Goal: Task Accomplishment & Management: Use online tool/utility

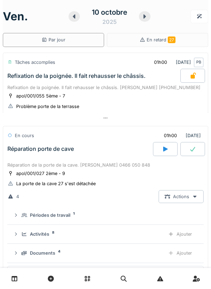
scroll to position [47, 0]
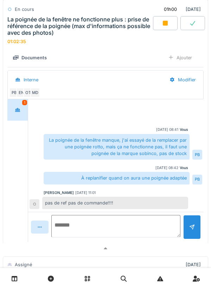
click at [119, 223] on textarea at bounding box center [115, 226] width 129 height 22
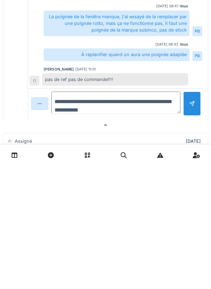
type textarea "**********"
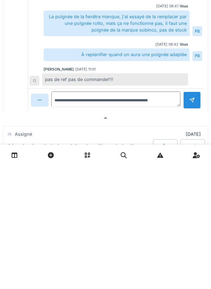
click at [192, 232] on div at bounding box center [192, 223] width 18 height 17
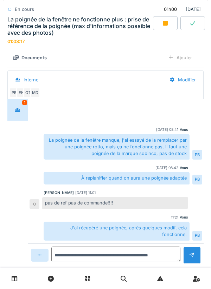
click at [171, 25] on div at bounding box center [165, 23] width 25 height 14
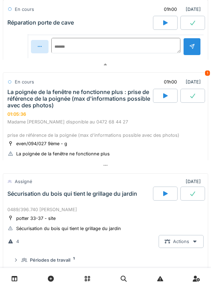
scroll to position [431, 0]
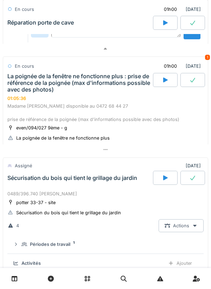
click at [41, 86] on div "La poignée de la fenêtre ne fonctionne plus : prise de référence de la poignée …" at bounding box center [79, 83] width 144 height 20
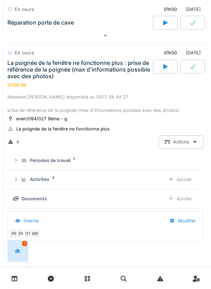
scroll to position [458, 0]
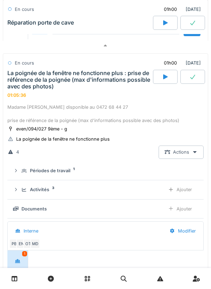
click at [183, 189] on div "Ajouter" at bounding box center [180, 189] width 36 height 13
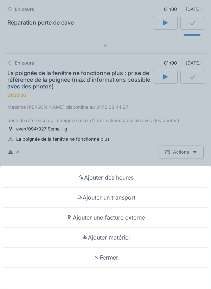
click at [134, 198] on div "Ajouter un transport" at bounding box center [105, 198] width 207 height 20
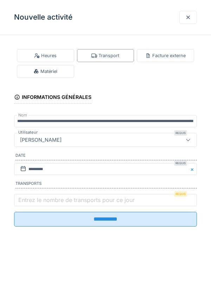
click at [125, 204] on label "Entrez le nombre de transports pour ce jour" at bounding box center [76, 200] width 119 height 8
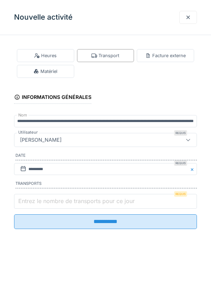
click at [125, 205] on input "Entrez le nombre de transports pour ce jour" at bounding box center [105, 201] width 182 height 15
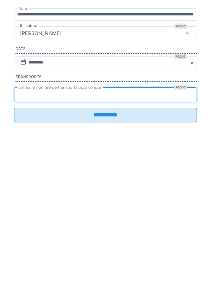
type input "*"
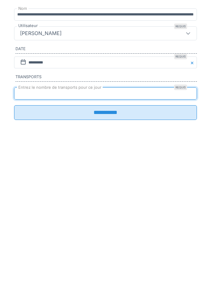
click at [110, 222] on input "**********" at bounding box center [105, 219] width 182 height 15
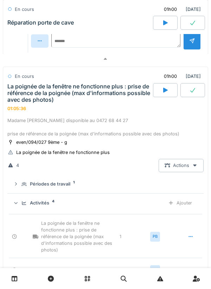
scroll to position [434, 0]
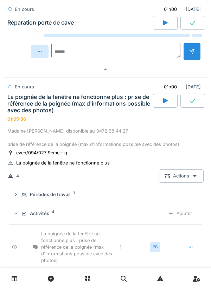
click at [37, 106] on div "La poignée de la fenêtre ne fonctionne plus : prise de référence de la poignée …" at bounding box center [79, 104] width 144 height 20
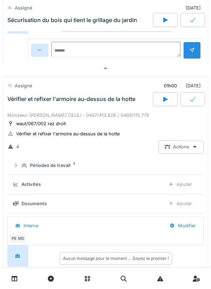
scroll to position [766, 0]
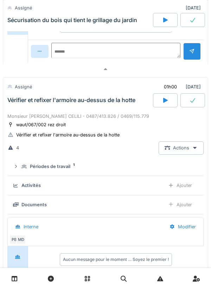
click at [68, 107] on div "Vérifier et refixer l'armoire au-dessus de la hotte" at bounding box center [79, 100] width 147 height 14
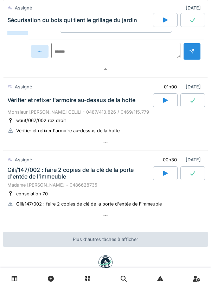
click at [67, 107] on div "Vérifier et refixer l'armoire au-dessus de la hotte" at bounding box center [79, 100] width 147 height 14
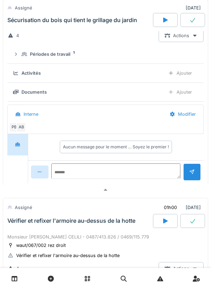
scroll to position [641, 0]
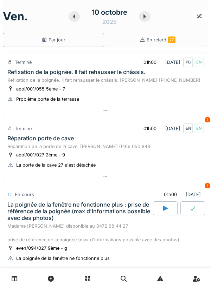
click at [65, 97] on div "Problème porte de la terrasse" at bounding box center [47, 99] width 63 height 7
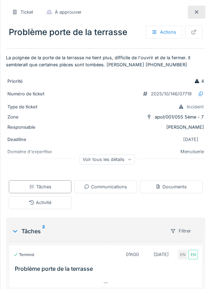
click at [190, 16] on div at bounding box center [196, 12] width 18 height 13
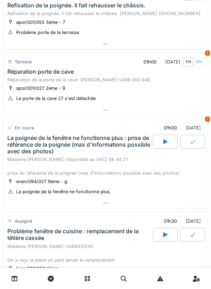
scroll to position [70, 0]
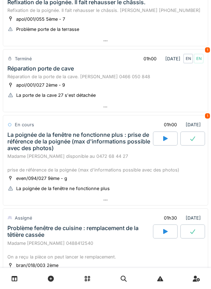
click at [69, 143] on div "La poignée de la fenêtre ne fonctionne plus : prise de référence de la poignée …" at bounding box center [79, 142] width 144 height 20
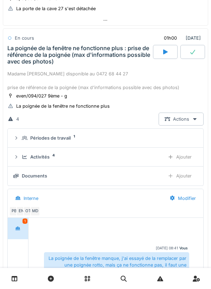
scroll to position [157, 0]
